Goal: Task Accomplishment & Management: Manage account settings

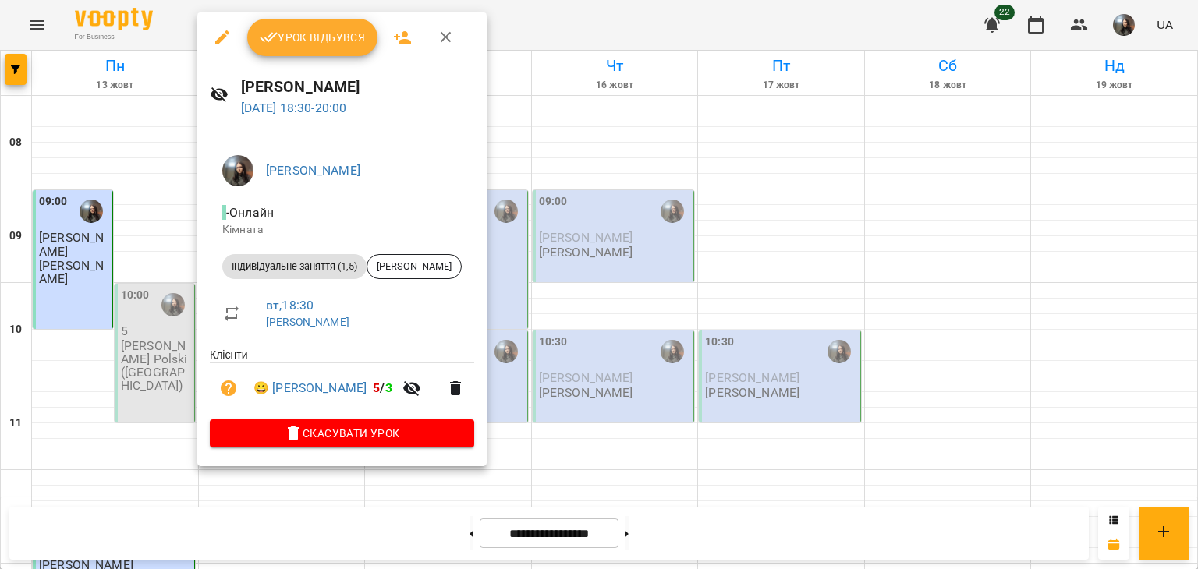
scroll to position [858, 0]
click at [630, 307] on div at bounding box center [599, 284] width 1198 height 569
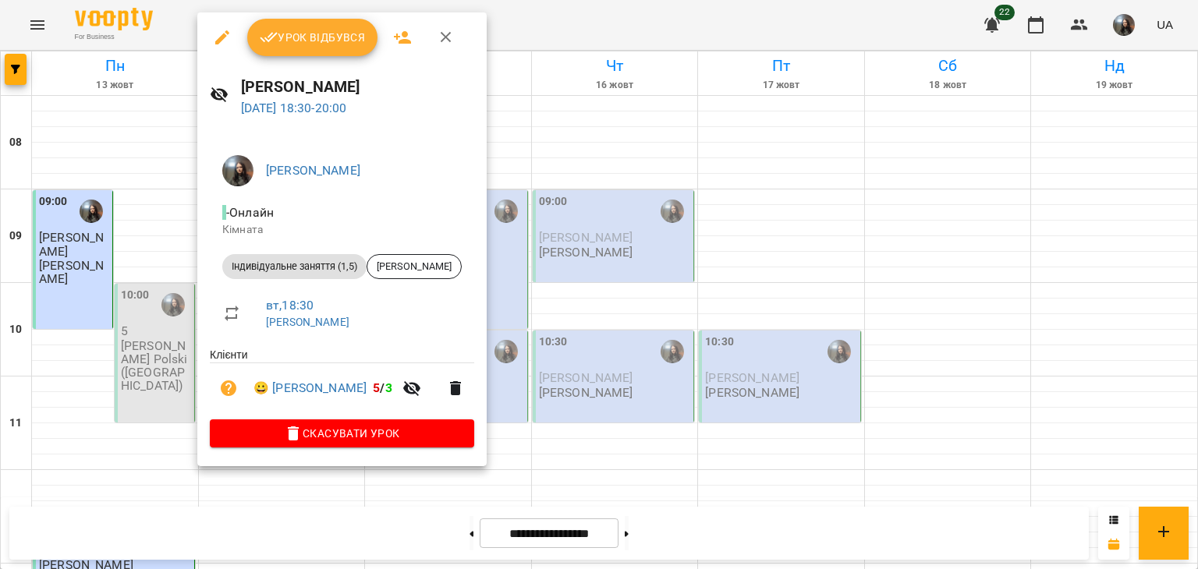
click at [660, 380] on div at bounding box center [599, 284] width 1198 height 569
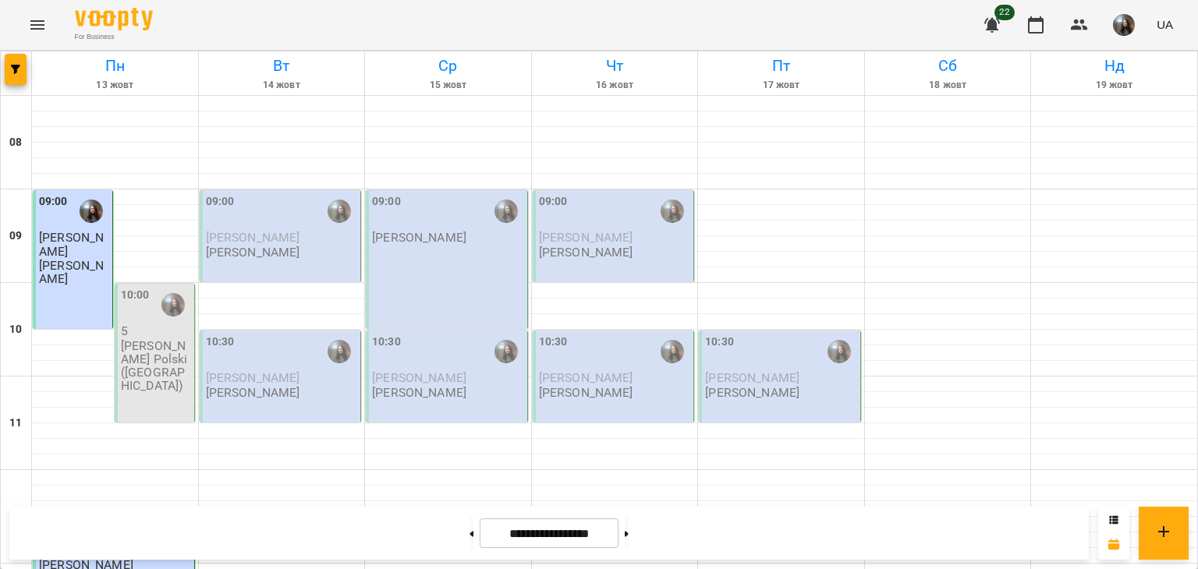
scroll to position [0, 0]
click at [255, 219] on div "09:00" at bounding box center [282, 211] width 152 height 36
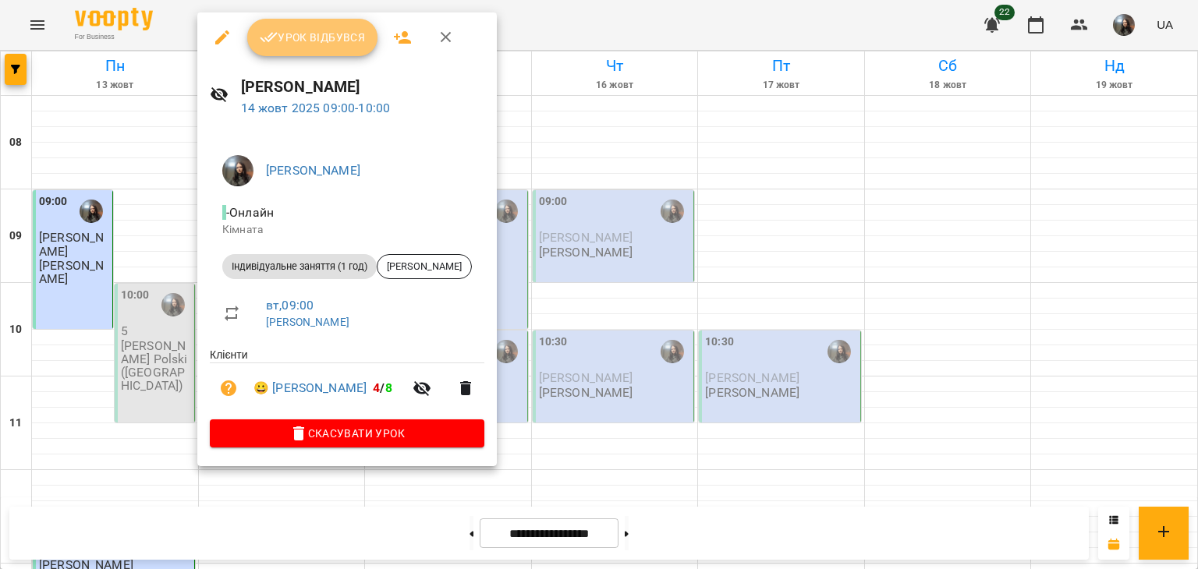
click at [299, 44] on span "Урок відбувся" at bounding box center [313, 37] width 106 height 19
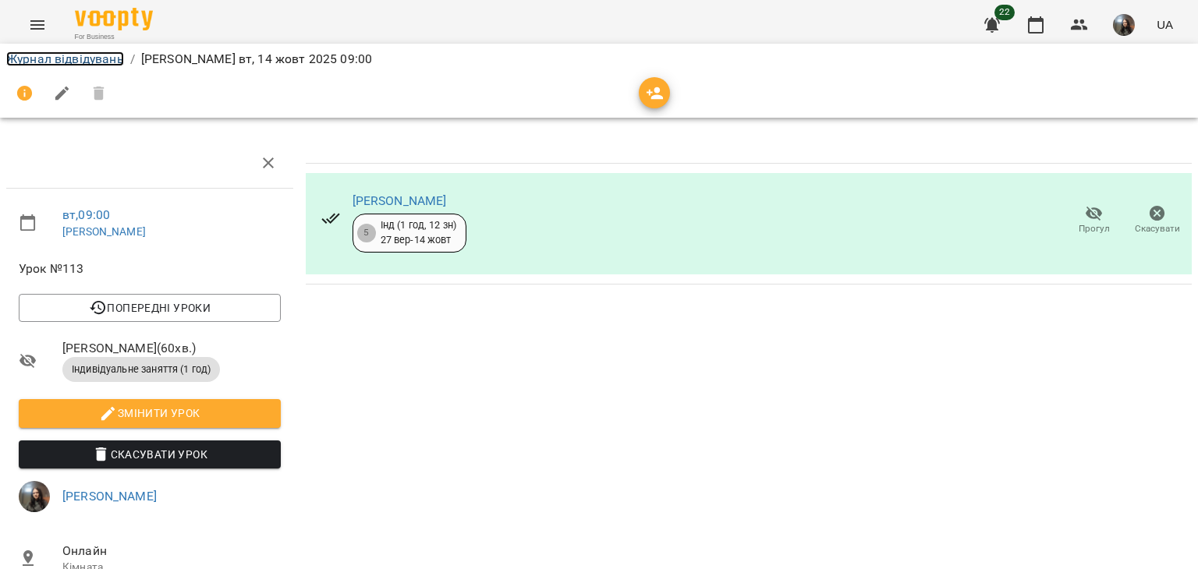
click at [41, 55] on link "Журнал відвідувань" at bounding box center [65, 58] width 118 height 15
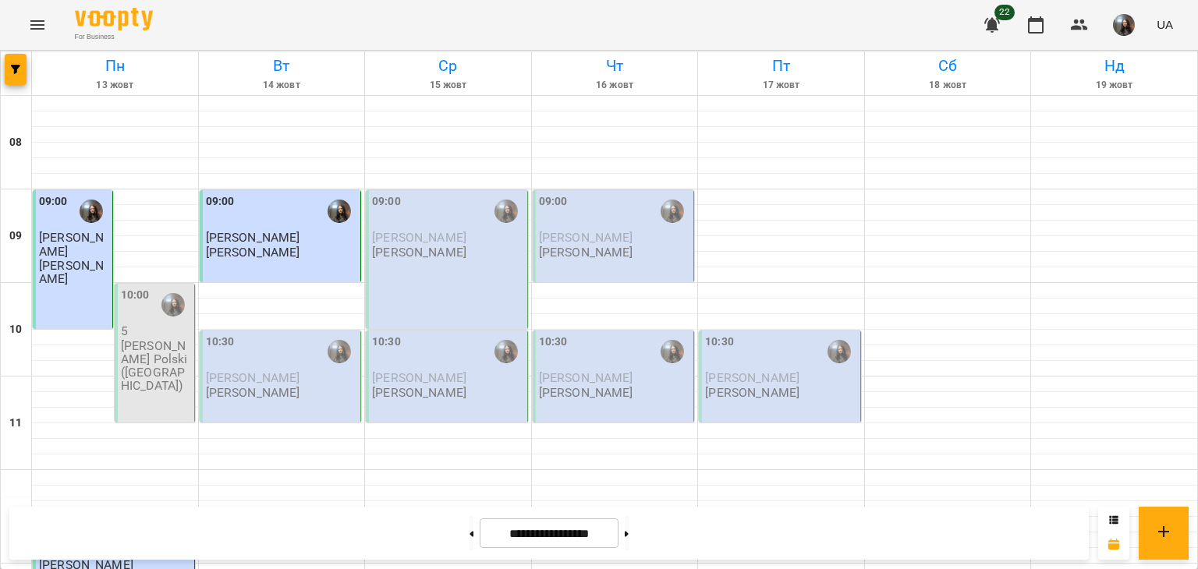
scroll to position [156, 0]
click at [300, 386] on p "[PERSON_NAME]" at bounding box center [253, 392] width 94 height 13
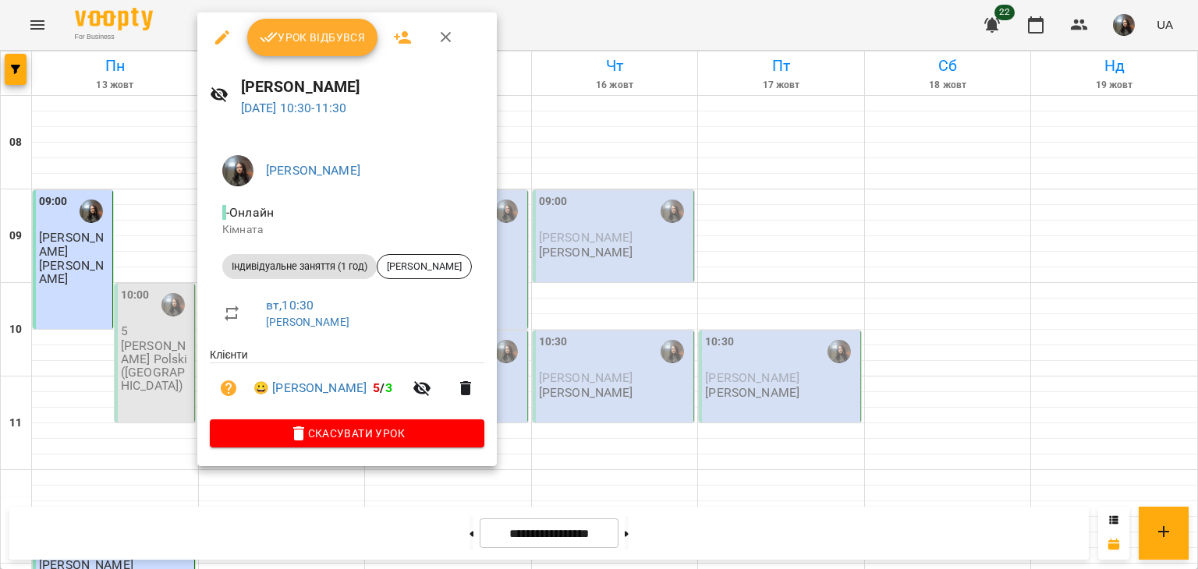
click at [331, 49] on button "Урок відбувся" at bounding box center [312, 37] width 131 height 37
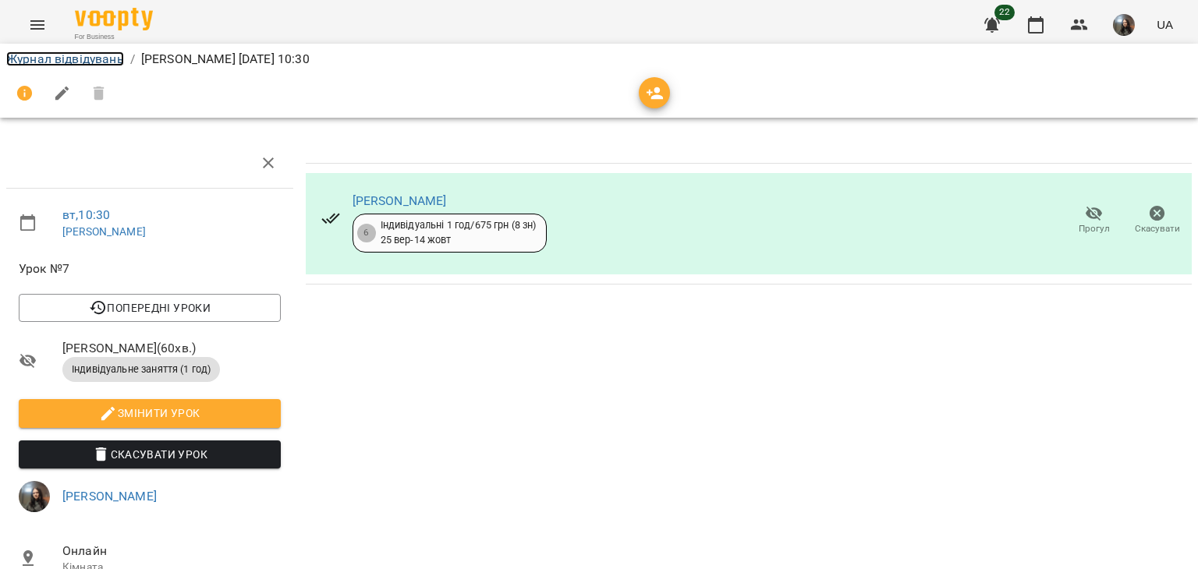
click at [68, 63] on link "Журнал відвідувань" at bounding box center [65, 58] width 118 height 15
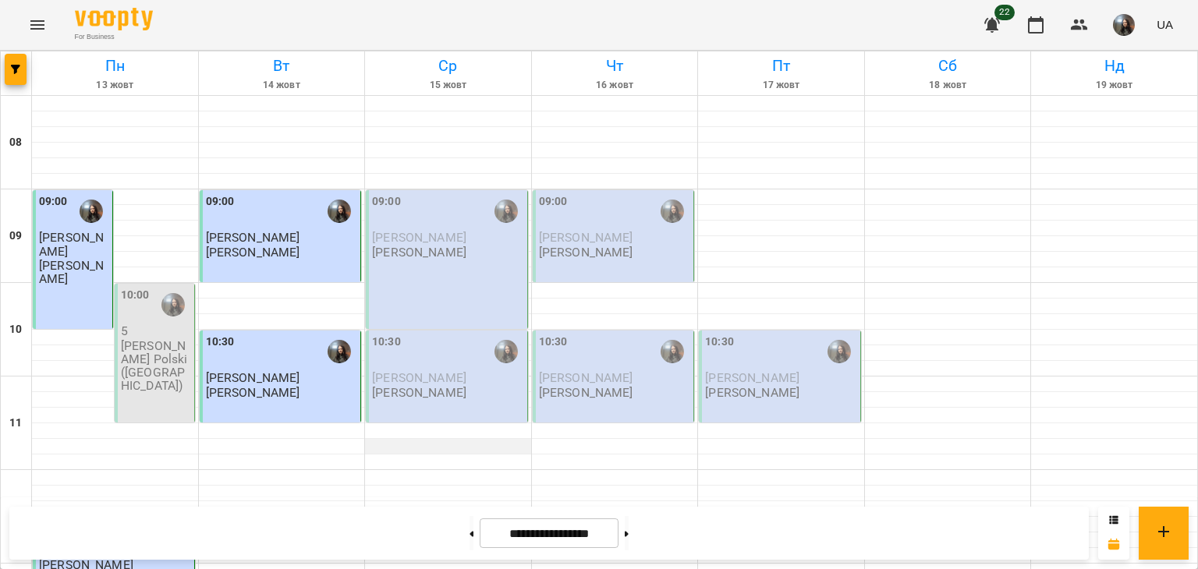
scroll to position [468, 0]
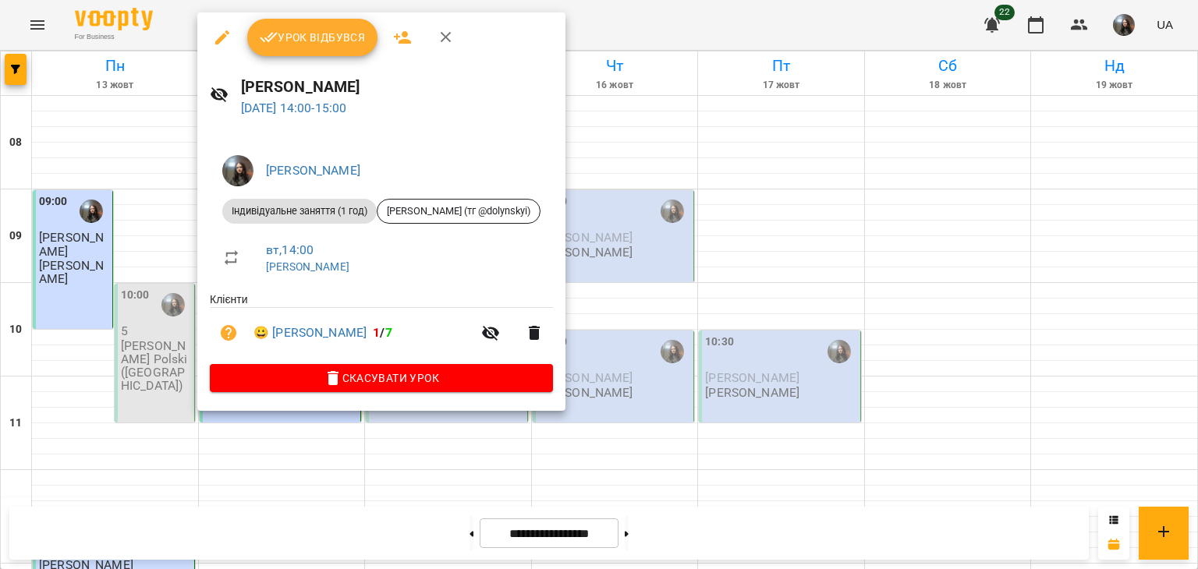
click at [330, 23] on button "Урок відбувся" at bounding box center [312, 37] width 131 height 37
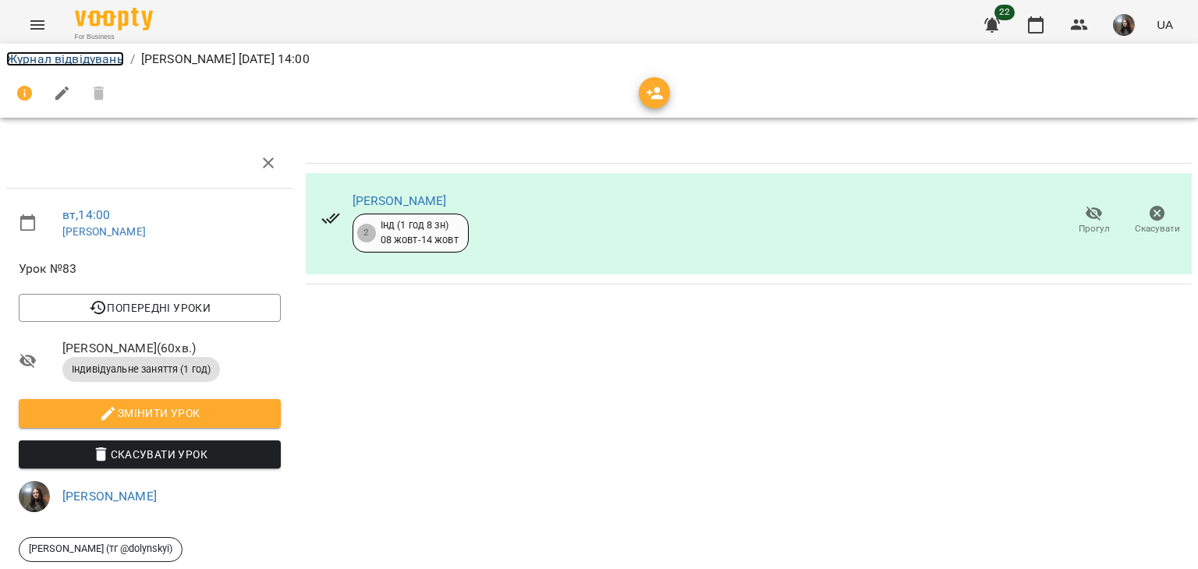
click at [69, 59] on link "Журнал відвідувань" at bounding box center [65, 58] width 118 height 15
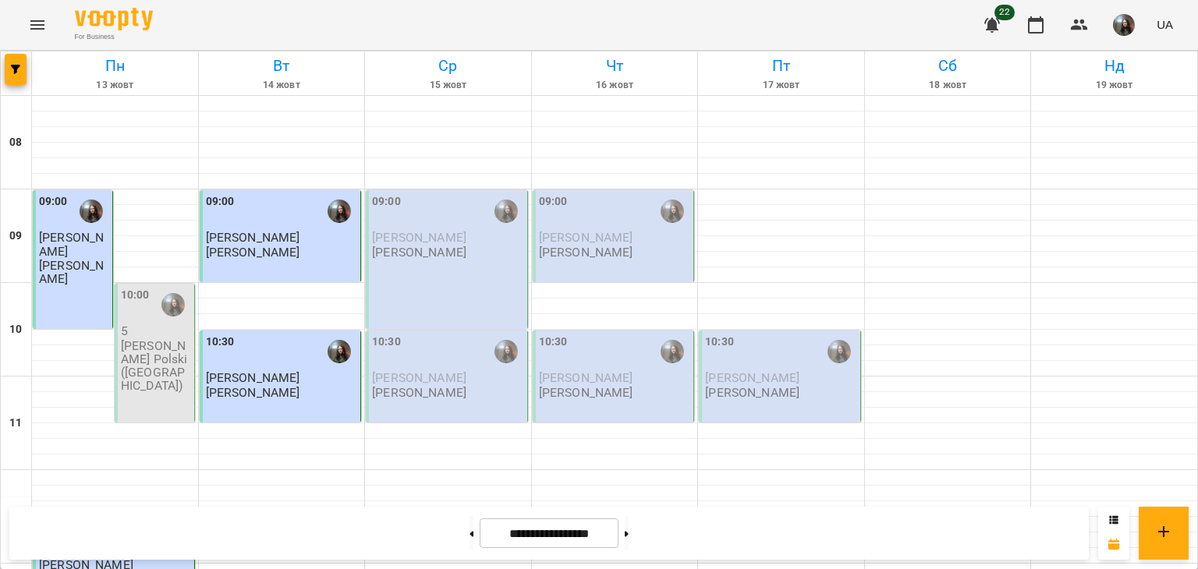
scroll to position [936, 0]
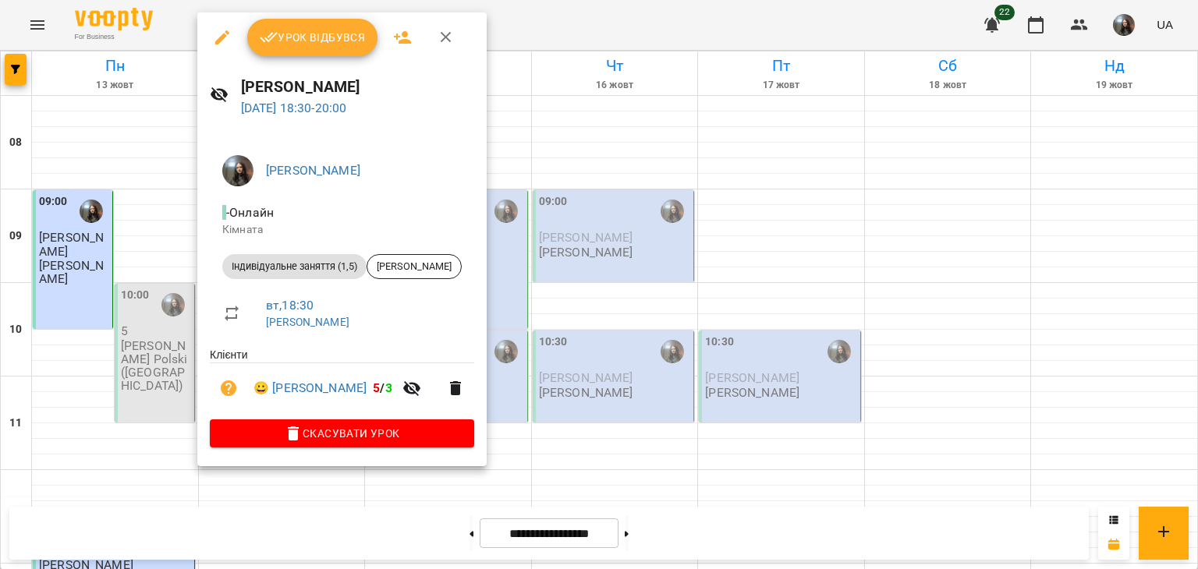
click at [296, 30] on span "Урок відбувся" at bounding box center [313, 37] width 106 height 19
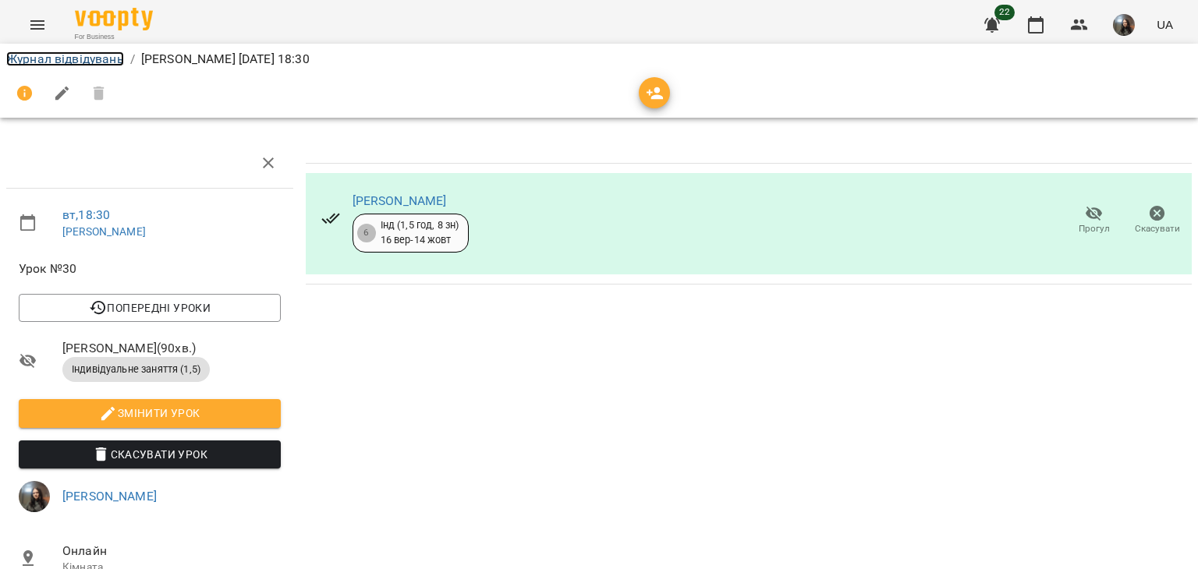
click at [68, 55] on link "Журнал відвідувань" at bounding box center [65, 58] width 118 height 15
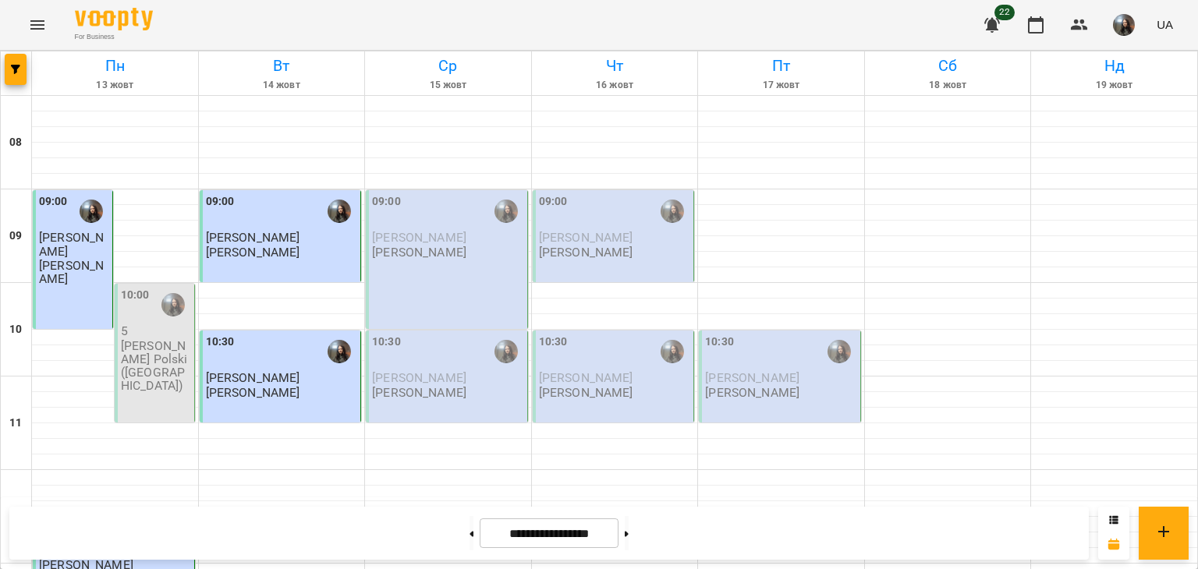
click at [1124, 16] on img "button" at bounding box center [1124, 25] width 22 height 22
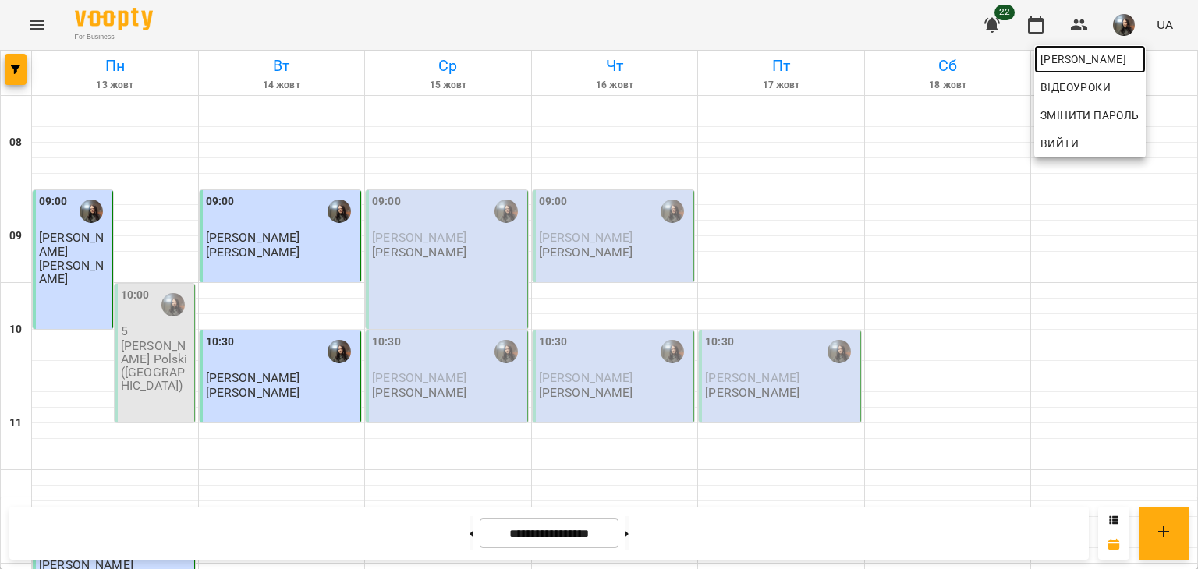
click at [1102, 61] on span "[PERSON_NAME]" at bounding box center [1089, 59] width 99 height 19
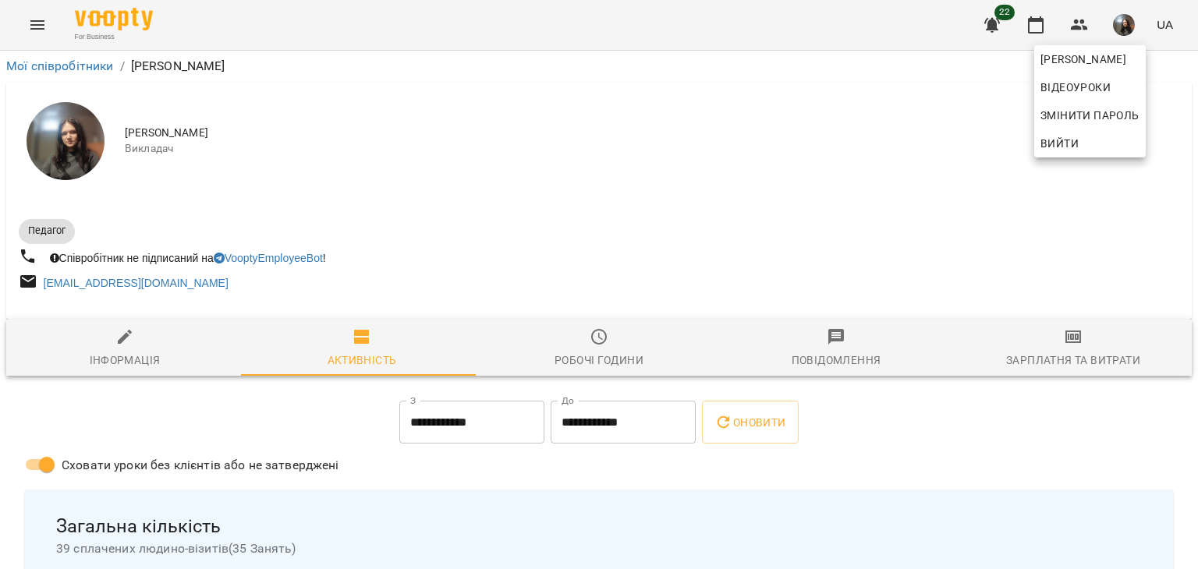
click at [1080, 349] on div at bounding box center [599, 284] width 1198 height 569
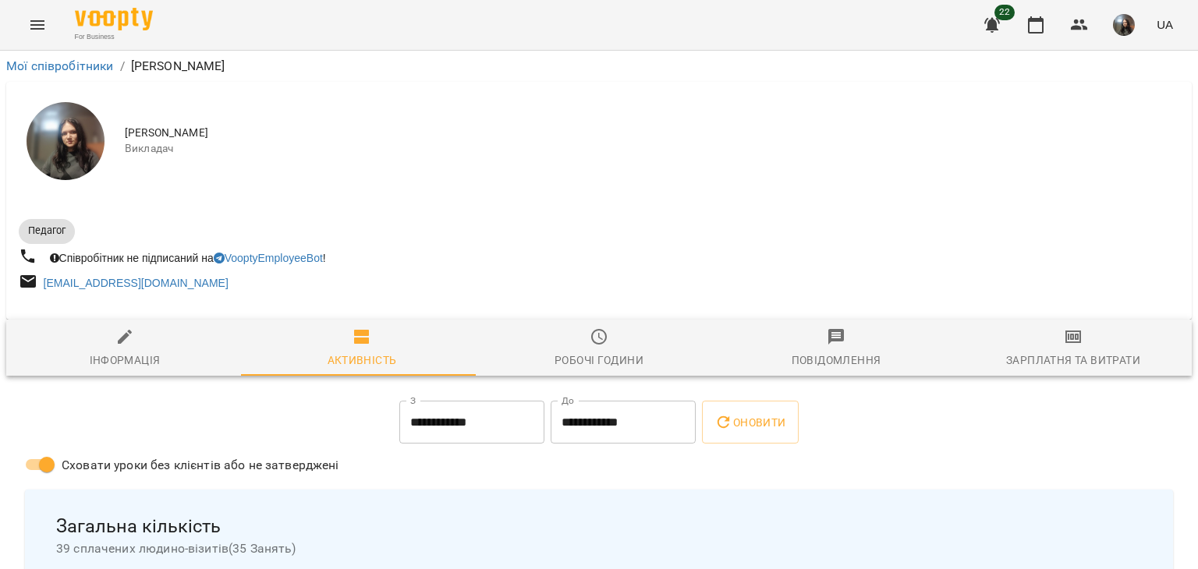
click at [1067, 338] on icon "button" at bounding box center [1072, 337] width 11 height 6
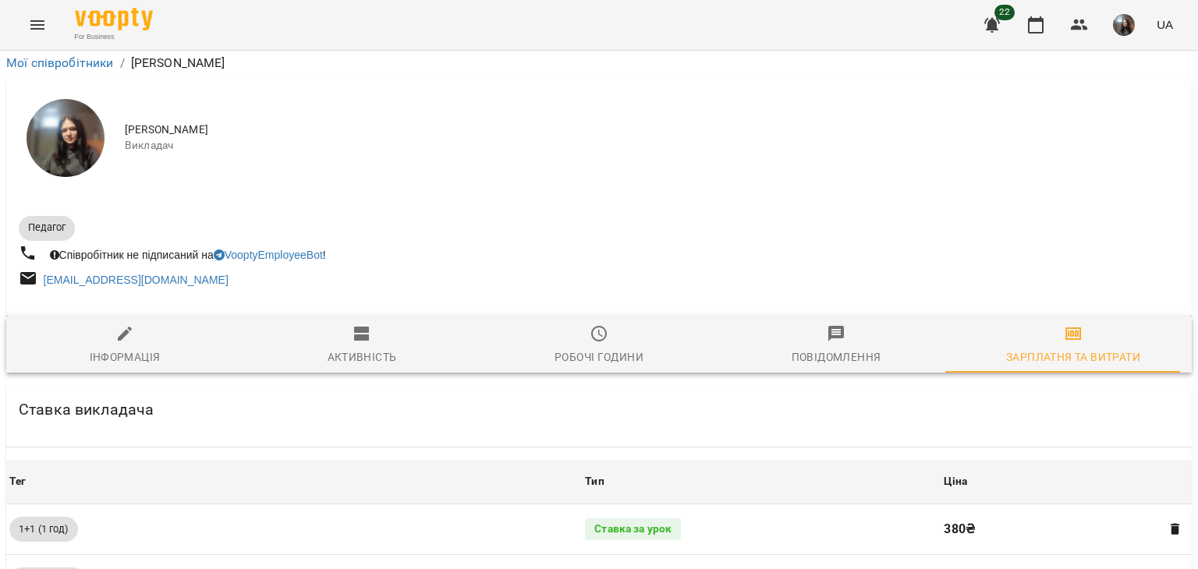
scroll to position [652, 0]
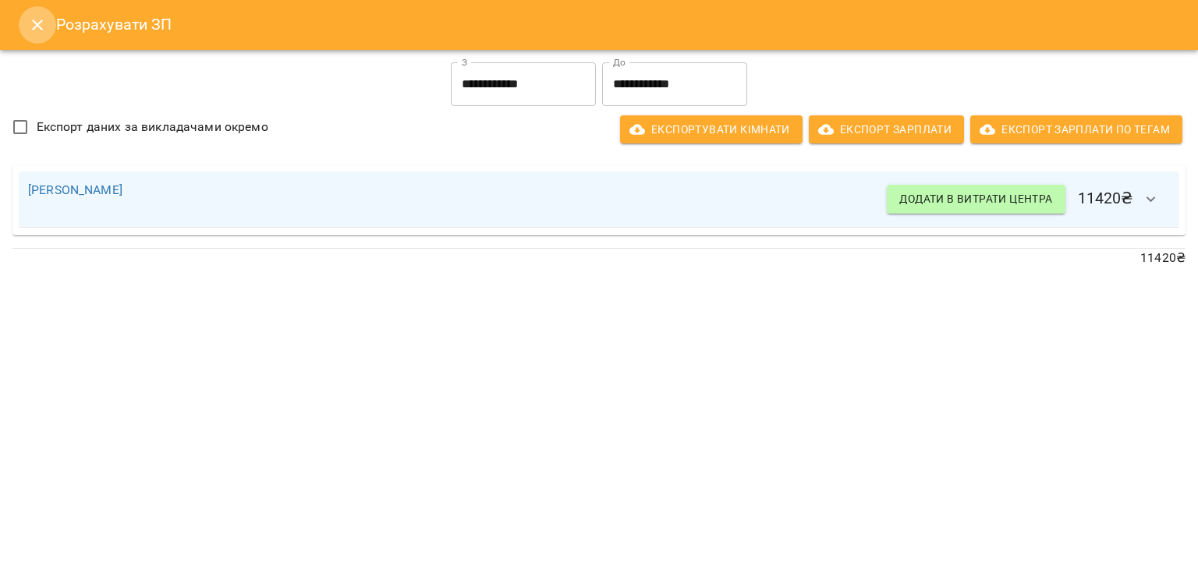
click at [41, 23] on icon "Close" at bounding box center [37, 25] width 19 height 19
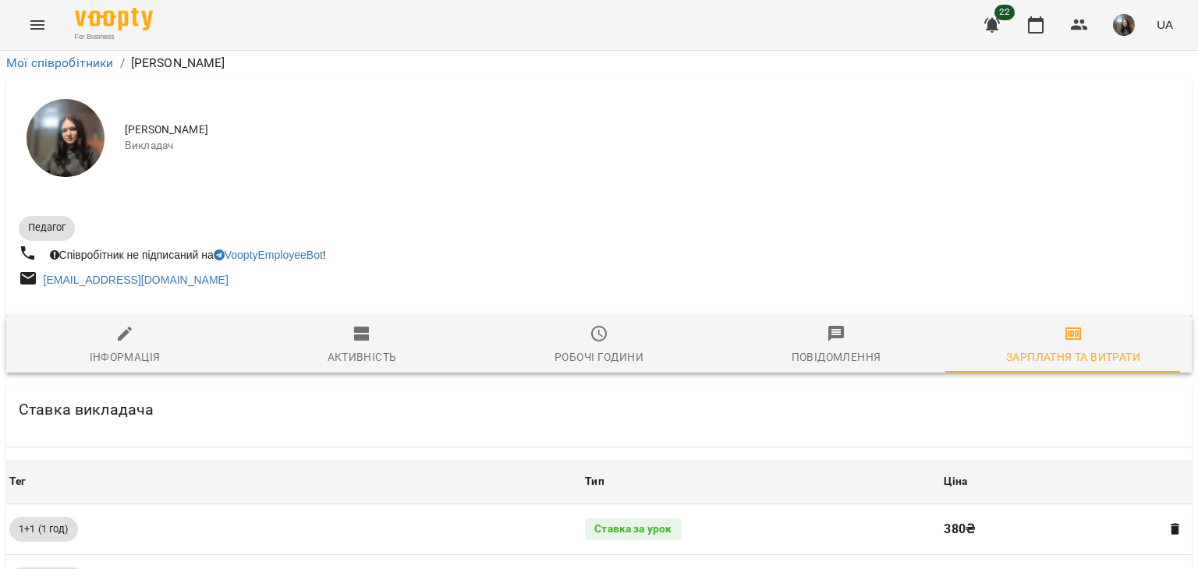
click at [41, 22] on icon "Menu" at bounding box center [37, 25] width 19 height 19
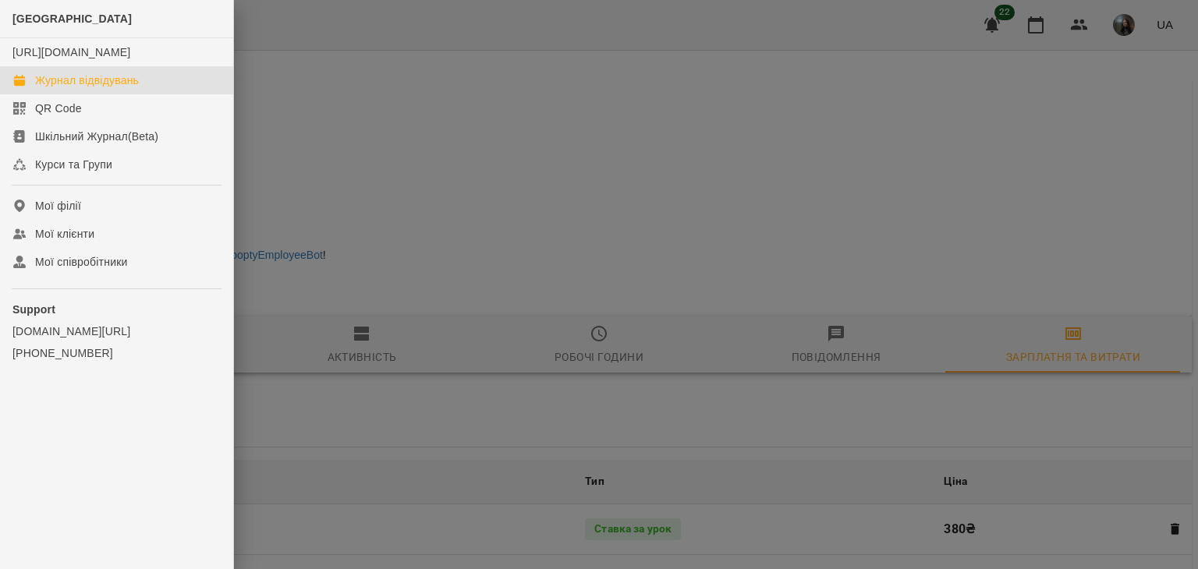
click at [94, 83] on link "Журнал відвідувань" at bounding box center [116, 80] width 233 height 28
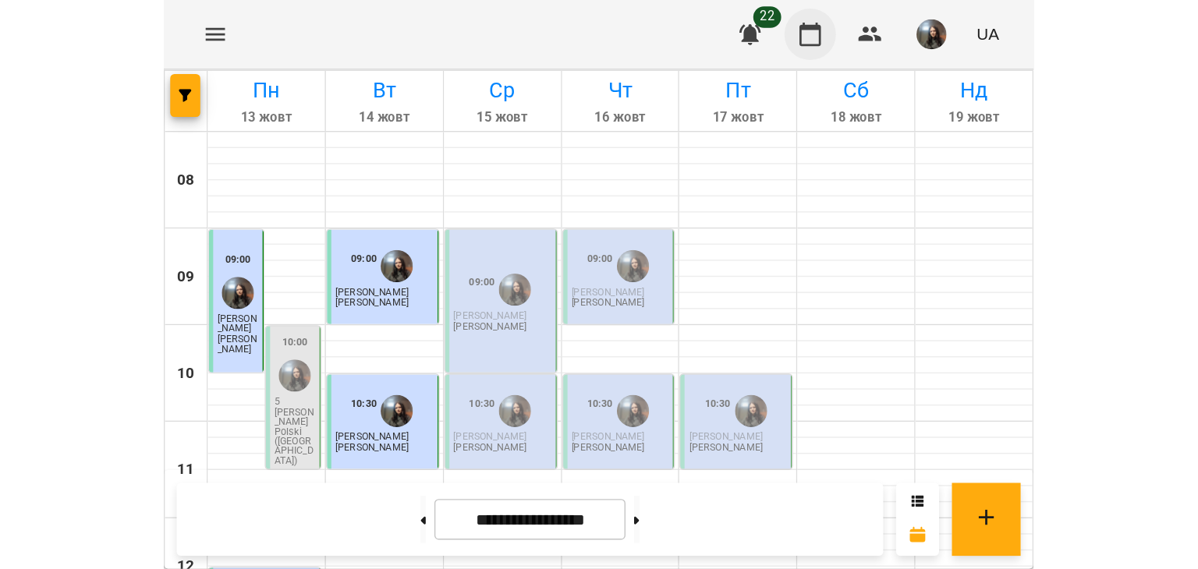
scroll to position [299, 0]
